Goal: Task Accomplishment & Management: Manage account settings

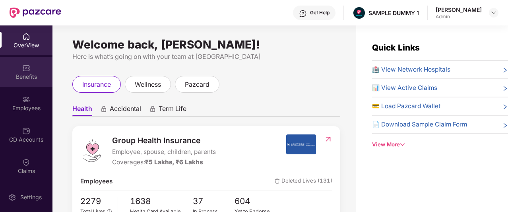
click at [27, 85] on div "Benefits" at bounding box center [26, 72] width 52 height 30
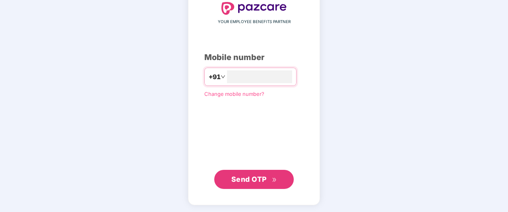
type input "**********"
click at [252, 177] on span "Send OTP" at bounding box center [248, 179] width 35 height 8
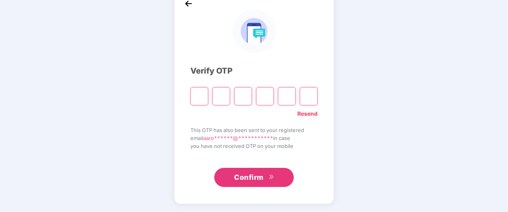
scroll to position [47, 0]
type input "*"
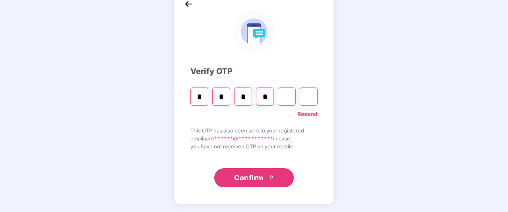
type input "*"
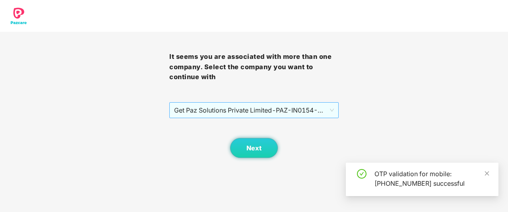
click at [256, 115] on span "Get Paz Solutions Private Limited - PAZ-IN0154 - EMPLOYEE" at bounding box center [254, 109] width 160 height 15
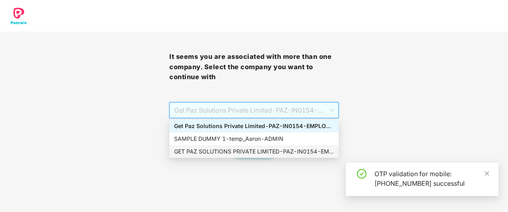
click at [232, 147] on div "GET PAZ SOLUTIONS PRIVATE LIMITED - PAZ-IN0154 - EMPLOYEE" at bounding box center [253, 151] width 169 height 13
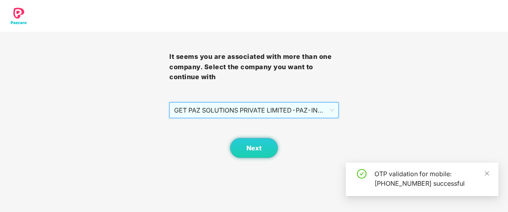
click at [255, 110] on span "GET PAZ SOLUTIONS PRIVATE LIMITED - PAZ-IN0154 - EMPLOYEE" at bounding box center [254, 109] width 160 height 15
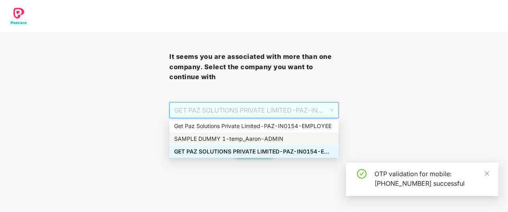
click at [260, 137] on div "SAMPLE DUMMY 1 - [PERSON_NAME]" at bounding box center [254, 138] width 160 height 9
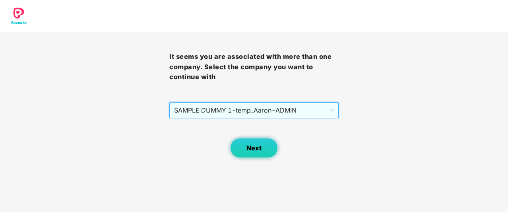
click at [262, 146] on button "Next" at bounding box center [254, 148] width 48 height 20
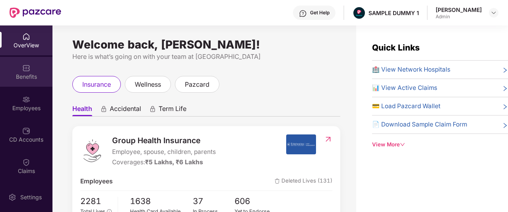
click at [38, 73] on div "Benefits" at bounding box center [26, 77] width 52 height 8
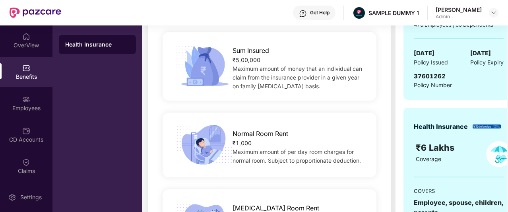
scroll to position [32, 0]
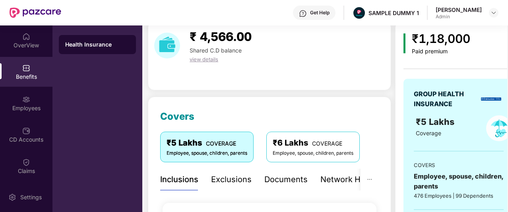
click at [235, 181] on div "Exclusions" at bounding box center [231, 179] width 41 height 12
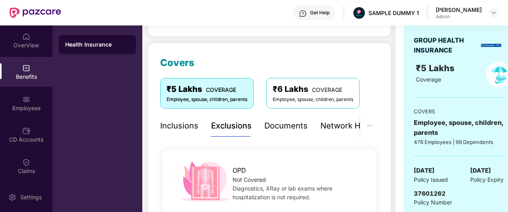
scroll to position [89, 0]
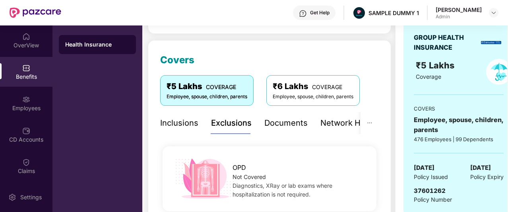
click at [276, 121] on div "Documents" at bounding box center [285, 123] width 43 height 12
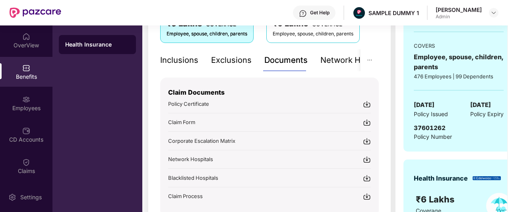
scroll to position [141, 0]
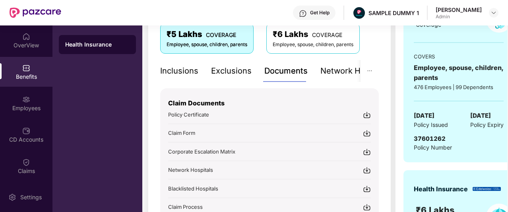
click at [337, 73] on div "Network Hospitals" at bounding box center [354, 71] width 69 height 12
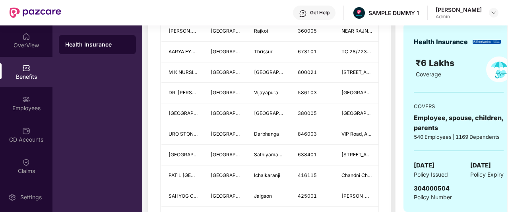
scroll to position [178, 0]
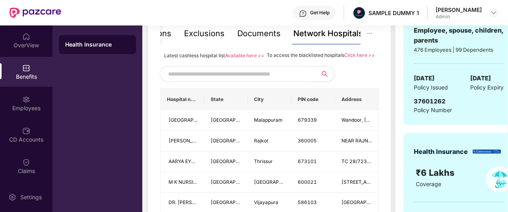
click at [182, 78] on input "text" at bounding box center [236, 74] width 136 height 12
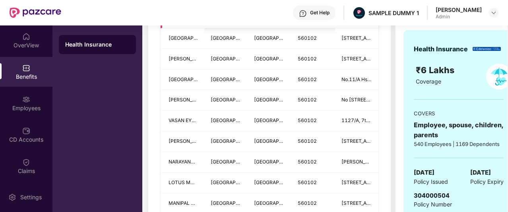
scroll to position [100, 0]
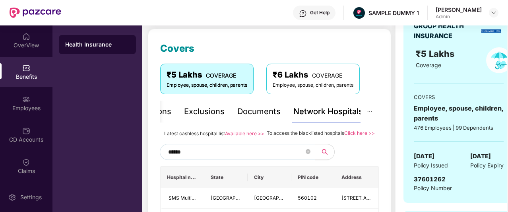
type input "******"
click at [313, 160] on span "******" at bounding box center [237, 152] width 155 height 16
click at [308, 154] on icon "close-circle" at bounding box center [307, 151] width 5 height 5
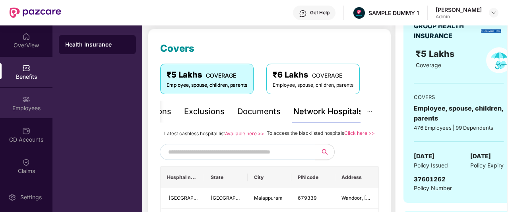
click at [21, 107] on div "Employees" at bounding box center [26, 108] width 52 height 8
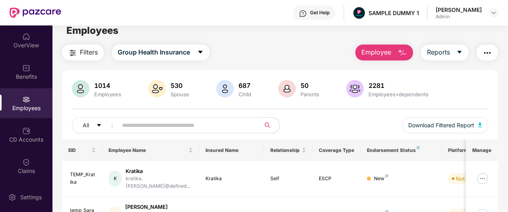
scroll to position [0, 0]
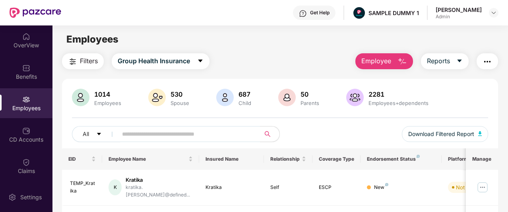
click at [395, 62] on button "Employee" at bounding box center [384, 61] width 58 height 16
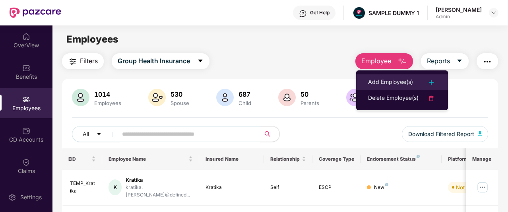
click at [397, 79] on div "Add Employee(s)" at bounding box center [390, 82] width 45 height 10
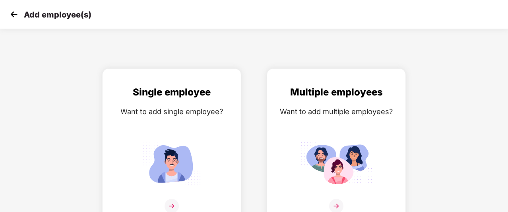
scroll to position [13, 0]
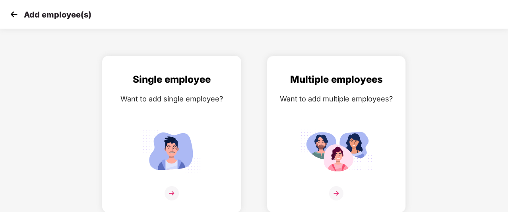
click at [143, 112] on div "Single employee Want to add single employee?" at bounding box center [171, 141] width 122 height 138
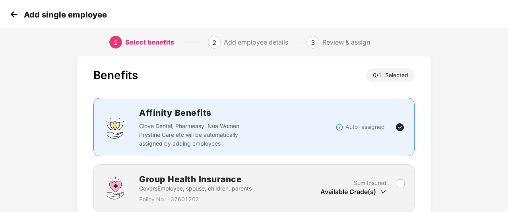
scroll to position [81, 0]
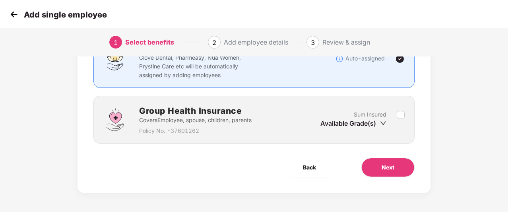
click at [399, 118] on label at bounding box center [400, 119] width 8 height 19
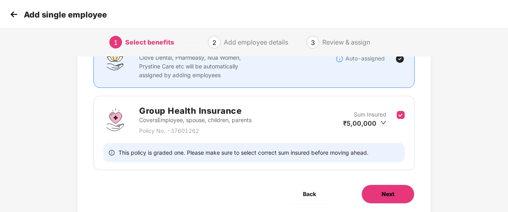
click at [386, 193] on span "Next" at bounding box center [387, 193] width 13 height 9
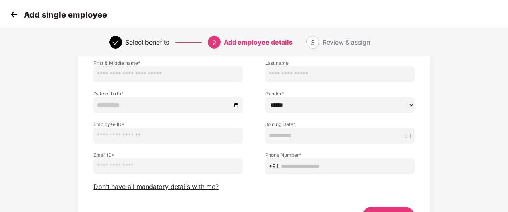
scroll to position [57, 0]
click at [183, 185] on span "Don’t have all mandatory details with me?" at bounding box center [155, 186] width 125 height 8
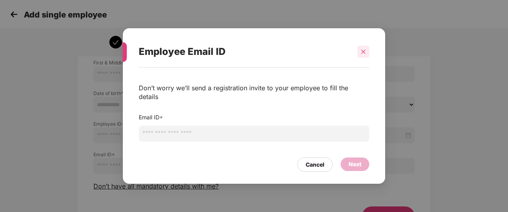
click at [357, 58] on div at bounding box center [363, 52] width 12 height 12
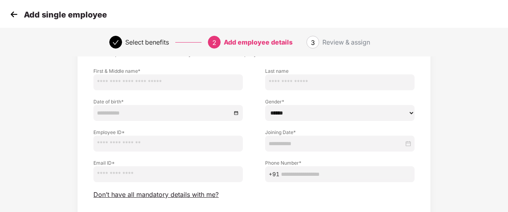
scroll to position [0, 0]
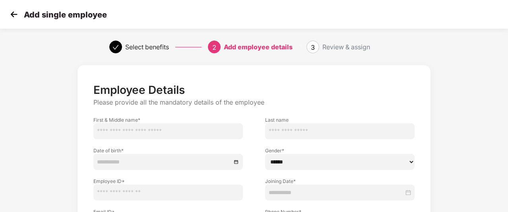
click at [23, 18] on div "Add single employee" at bounding box center [57, 15] width 99 height 12
click at [13, 19] on img at bounding box center [14, 14] width 12 height 12
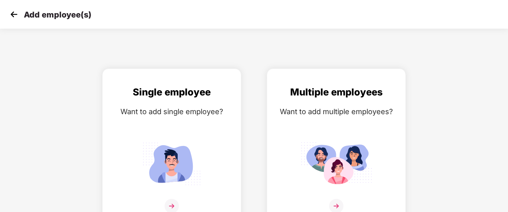
scroll to position [13, 0]
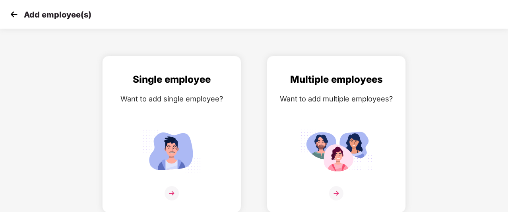
click at [21, 14] on div "Add employee(s)" at bounding box center [49, 15] width 83 height 12
click at [328, 79] on div "Multiple employees" at bounding box center [336, 79] width 122 height 15
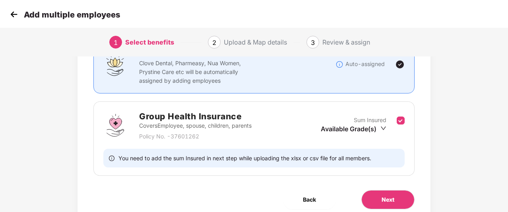
scroll to position [83, 0]
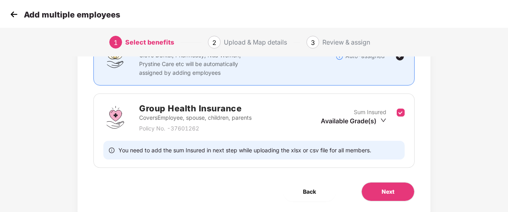
click at [392, 203] on div "Benefits 1 / 1 Selected Affinity Benefits Clove Dental, Pharmeasy, Nua Women, P…" at bounding box center [253, 99] width 353 height 235
click at [403, 196] on button "Next" at bounding box center [387, 191] width 53 height 19
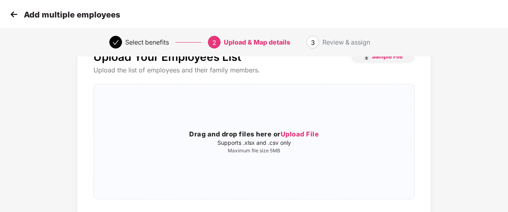
scroll to position [0, 0]
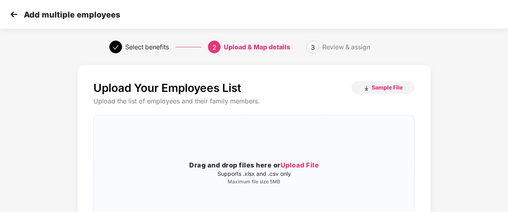
click at [9, 16] on img at bounding box center [14, 14] width 12 height 12
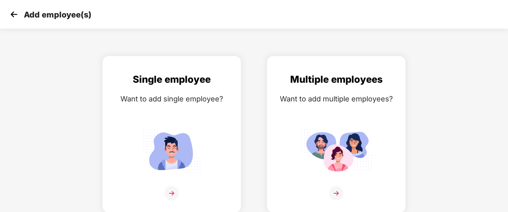
click at [10, 16] on img at bounding box center [14, 14] width 12 height 12
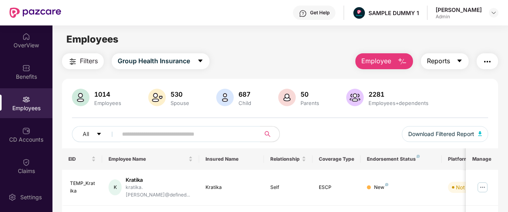
click at [430, 65] on span "Reports" at bounding box center [438, 61] width 23 height 10
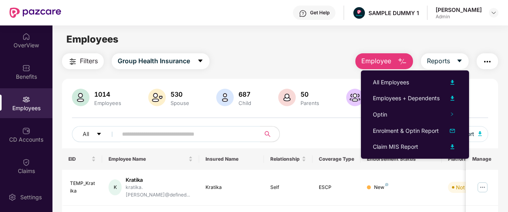
click at [486, 59] on img "button" at bounding box center [487, 62] width 10 height 10
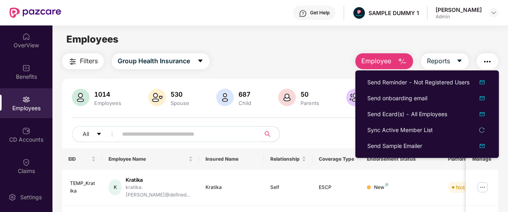
click at [310, 49] on main "Employees Filters Group Health Insurance Employee Reports 1014 Employees 530 Sp…" at bounding box center [279, 131] width 455 height 212
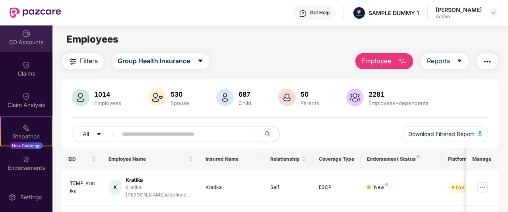
scroll to position [116, 0]
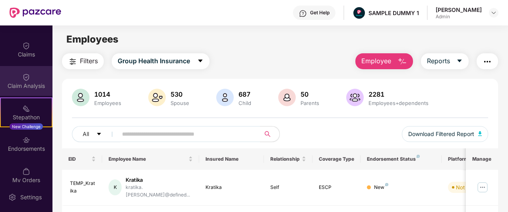
click at [2, 86] on div "Claim Analysis" at bounding box center [26, 86] width 52 height 8
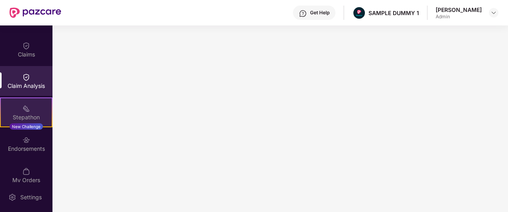
click at [24, 114] on div "Stepathon" at bounding box center [26, 117] width 51 height 8
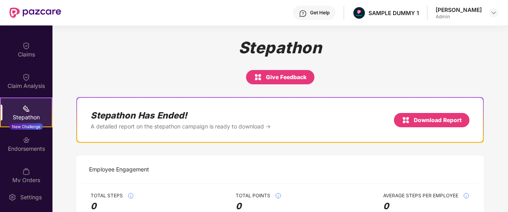
click at [34, 151] on div "Endorsements" at bounding box center [26, 149] width 52 height 8
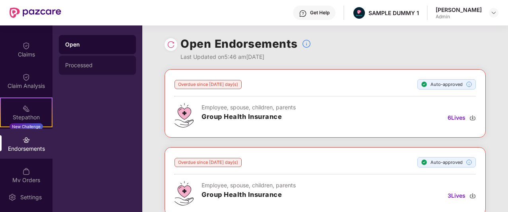
click at [109, 64] on div "Processed" at bounding box center [97, 65] width 64 height 6
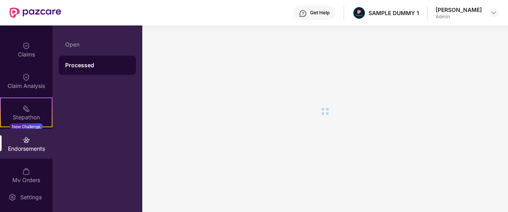
scroll to position [157, 0]
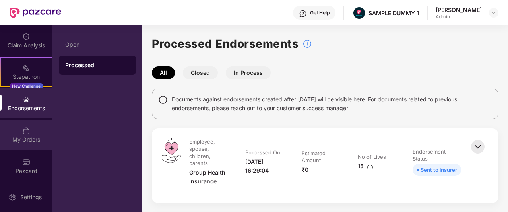
click at [22, 142] on div "My Orders" at bounding box center [26, 139] width 52 height 8
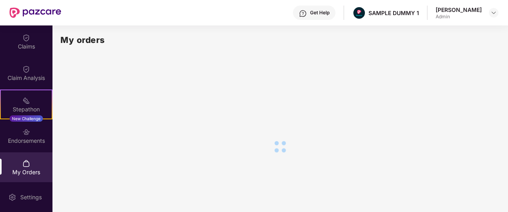
scroll to position [125, 0]
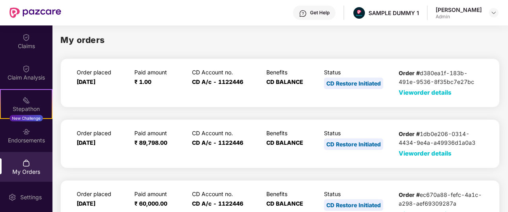
click at [437, 95] on span "View order details" at bounding box center [424, 93] width 53 height 8
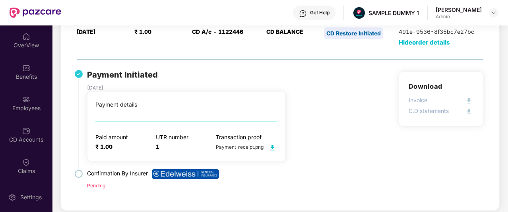
scroll to position [0, 0]
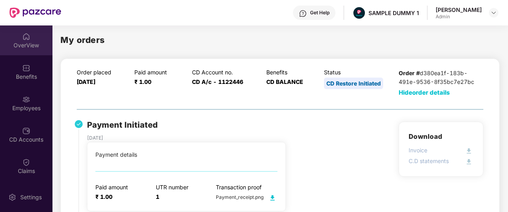
click at [32, 40] on div "OverView" at bounding box center [26, 40] width 52 height 30
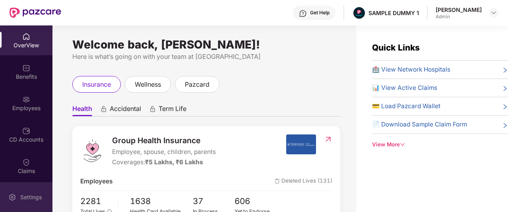
click at [34, 195] on div "Settings" at bounding box center [31, 197] width 26 height 8
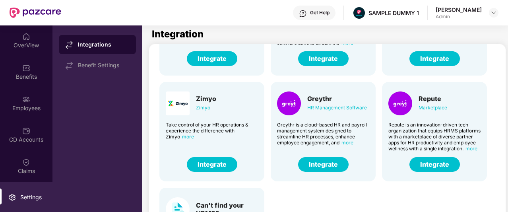
scroll to position [75, 0]
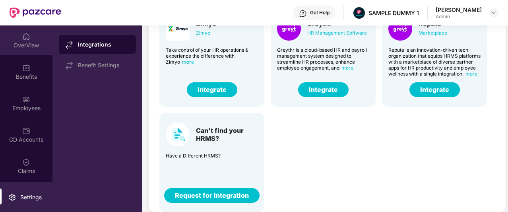
click at [23, 50] on div "OverView" at bounding box center [26, 40] width 52 height 30
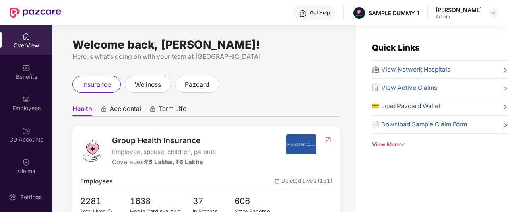
click at [386, 148] on div "Quick Links 🏥 View Network Hospitals 📊 View Active Claims 💳 Load Pazcard Wallet…" at bounding box center [432, 131] width 152 height 212
click at [379, 143] on div "View More" at bounding box center [440, 144] width 136 height 8
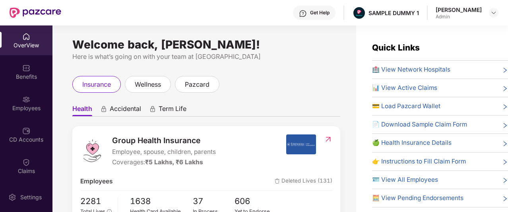
click at [307, 13] on img at bounding box center [303, 14] width 8 height 8
click at [236, 36] on div "Welcome back, Aaron Acto! Here is what’s going on with your team at Pazcare ins…" at bounding box center [203, 123] width 303 height 196
